Goal: Task Accomplishment & Management: Complete application form

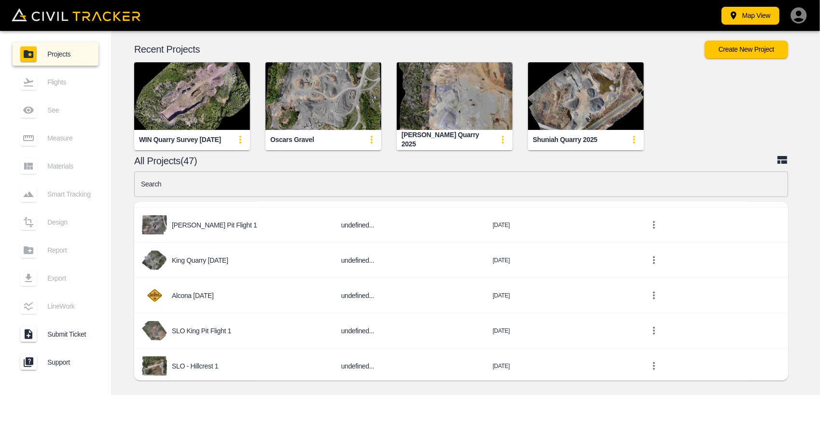
scroll to position [1014, 0]
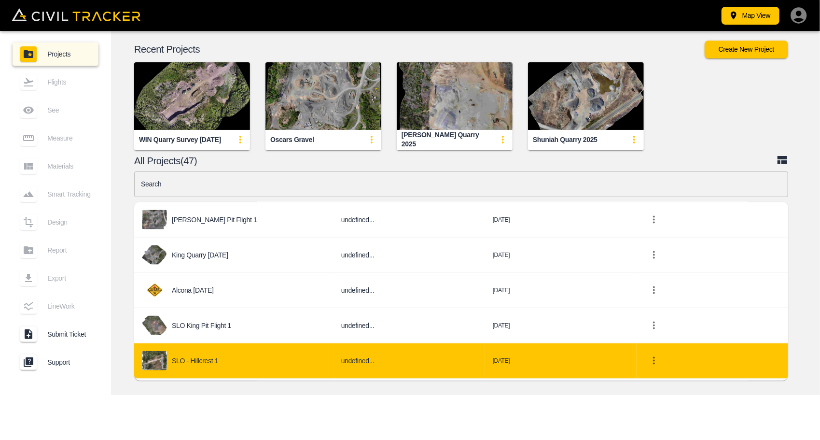
click at [229, 351] on div "SLO - Hillcrest 1" at bounding box center [234, 360] width 184 height 19
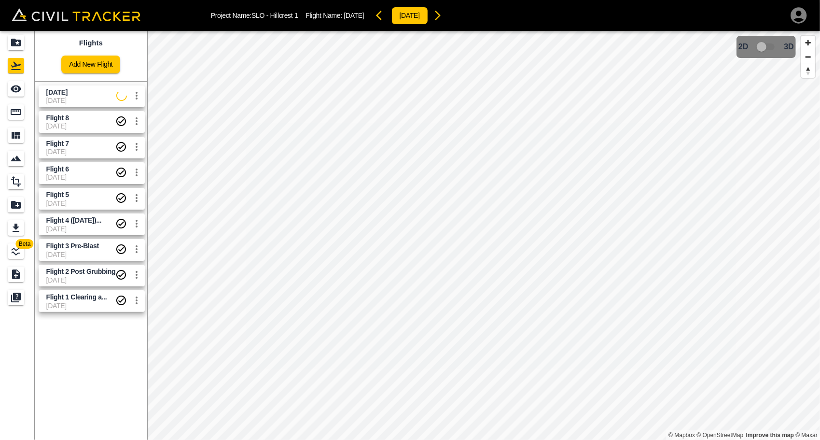
click at [82, 100] on span "[DATE]" at bounding box center [81, 101] width 70 height 8
click at [134, 98] on icon "settings" at bounding box center [137, 96] width 12 height 12
click at [126, 130] on h6 "Delete" at bounding box center [125, 132] width 24 height 6
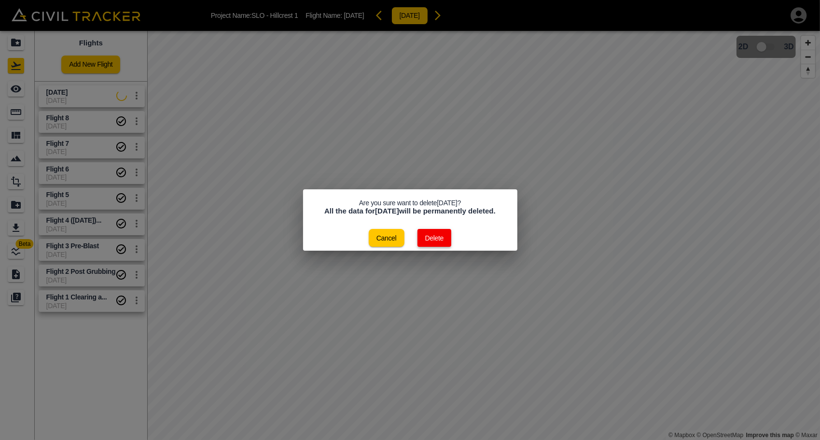
click at [444, 238] on button "Delete" at bounding box center [435, 238] width 34 height 18
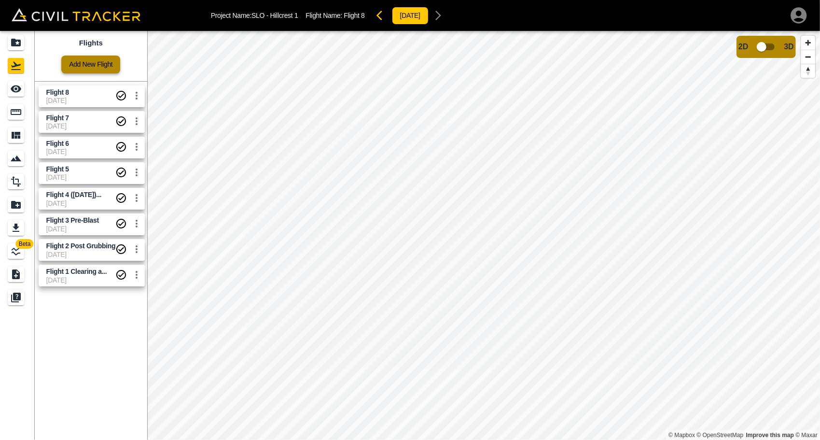
click at [88, 70] on link "Add New Flight" at bounding box center [90, 65] width 59 height 18
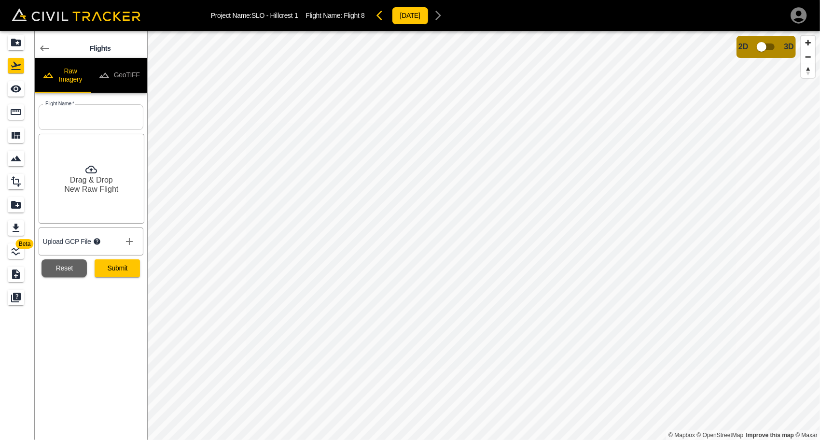
click at [70, 120] on input "text" at bounding box center [91, 117] width 105 height 26
type input "Flight 9 ([DATE])"
click at [133, 239] on icon "show more" at bounding box center [130, 242] width 12 height 12
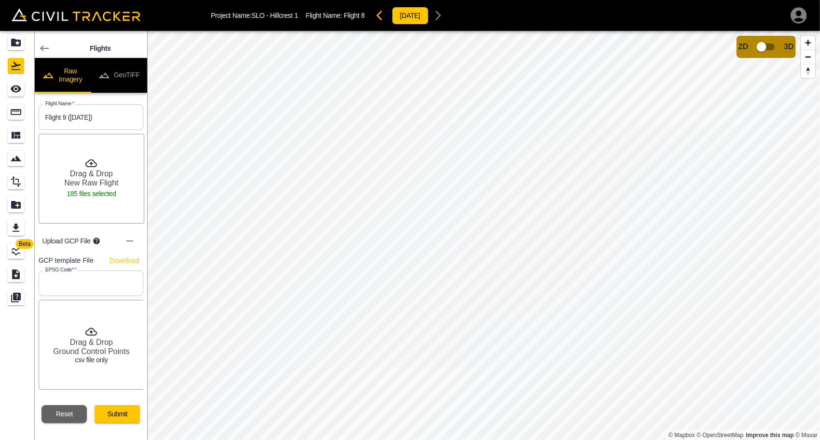
click at [61, 285] on input "text" at bounding box center [91, 283] width 105 height 26
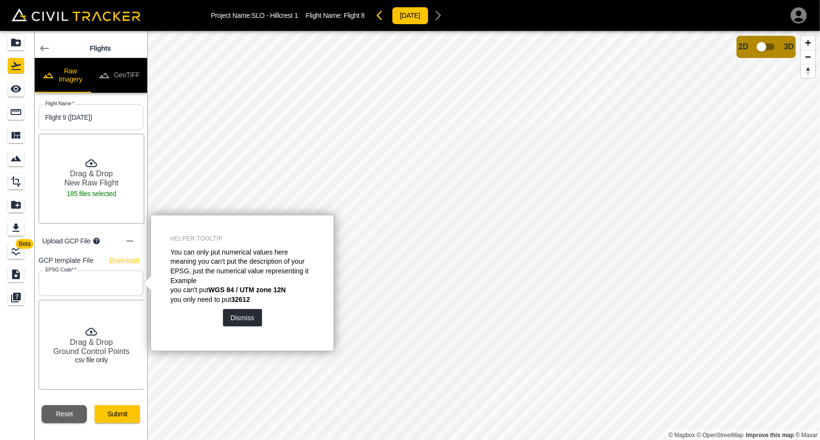
click at [61, 285] on input "text" at bounding box center [91, 283] width 105 height 26
type input "26915"
click at [241, 317] on button "Dismiss" at bounding box center [242, 317] width 39 height 17
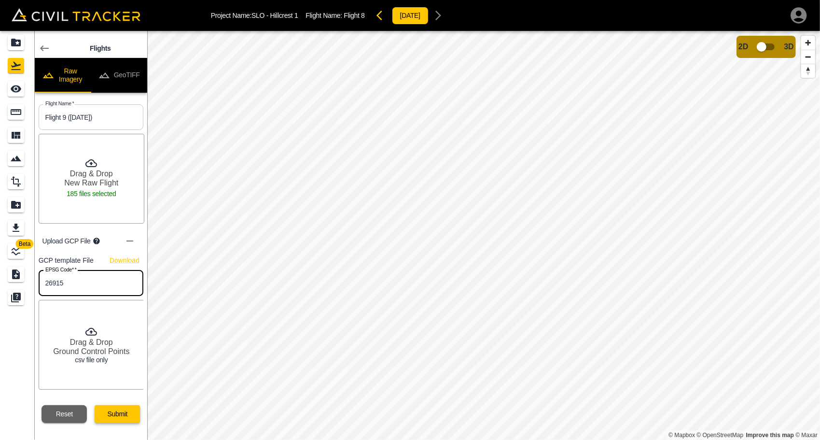
click at [112, 415] on button "Submit" at bounding box center [117, 414] width 45 height 18
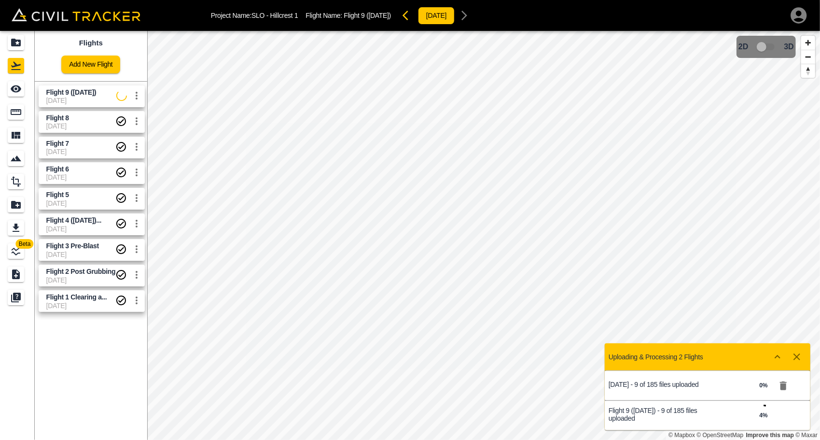
click at [785, 385] on icon "button" at bounding box center [783, 385] width 7 height 9
